Goal: Find contact information: Find contact information

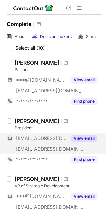
scroll to position [17, 0]
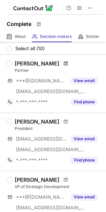
click at [63, 63] on span at bounding box center [65, 63] width 4 height 5
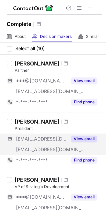
scroll to position [54, 0]
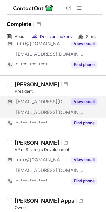
click at [84, 104] on button "View email" at bounding box center [84, 101] width 26 height 7
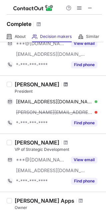
click at [63, 86] on span at bounding box center [65, 84] width 4 height 5
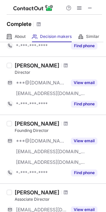
scroll to position [395, 0]
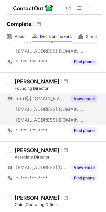
click at [77, 100] on button "View email" at bounding box center [84, 98] width 26 height 7
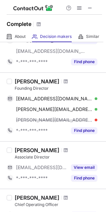
click at [51, 79] on div "Simon Ellis" at bounding box center [58, 81] width 87 height 7
click at [63, 80] on span at bounding box center [65, 81] width 4 height 5
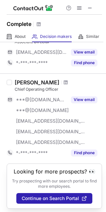
scroll to position [489, 0]
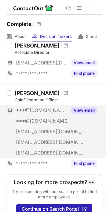
click at [80, 109] on button "View email" at bounding box center [84, 110] width 26 height 7
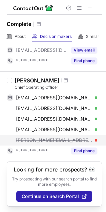
scroll to position [501, 0]
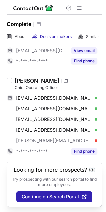
click at [63, 80] on span at bounding box center [65, 80] width 4 height 5
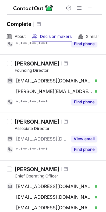
scroll to position [412, 0]
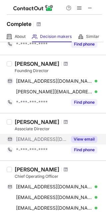
click at [80, 142] on div "View email" at bounding box center [82, 139] width 30 height 11
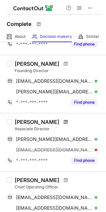
click at [63, 122] on span at bounding box center [65, 121] width 4 height 5
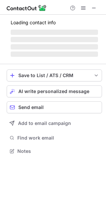
scroll to position [150, 106]
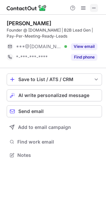
click at [95, 9] on span at bounding box center [93, 7] width 5 height 5
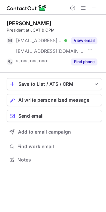
scroll to position [155, 106]
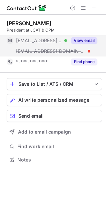
click at [74, 37] on button "View email" at bounding box center [84, 40] width 26 height 7
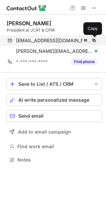
click at [94, 42] on span at bounding box center [93, 40] width 5 height 5
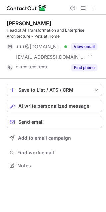
scroll to position [161, 106]
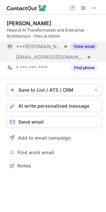
click at [85, 44] on button "View email" at bounding box center [84, 46] width 26 height 7
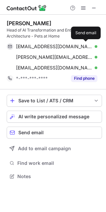
scroll to position [172, 106]
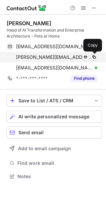
click at [96, 58] on span at bounding box center [93, 56] width 5 height 5
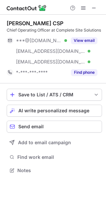
scroll to position [166, 106]
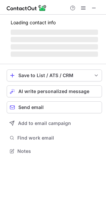
scroll to position [150, 106]
